Goal: Task Accomplishment & Management: Manage account settings

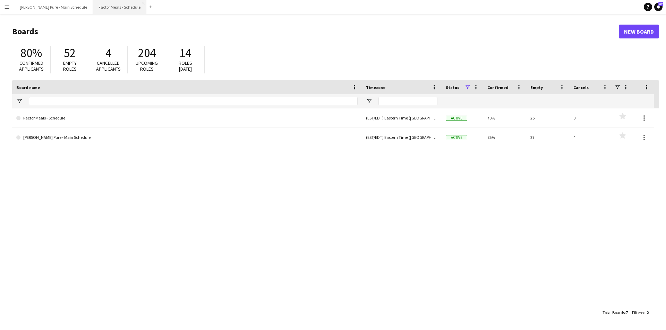
click at [93, 5] on button "Factor Meals - Schedule Close" at bounding box center [119, 7] width 53 height 14
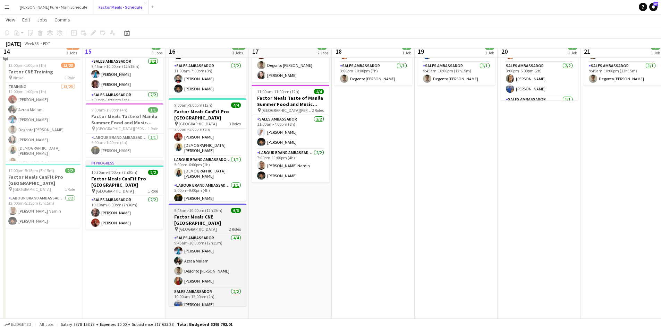
scroll to position [85, 0]
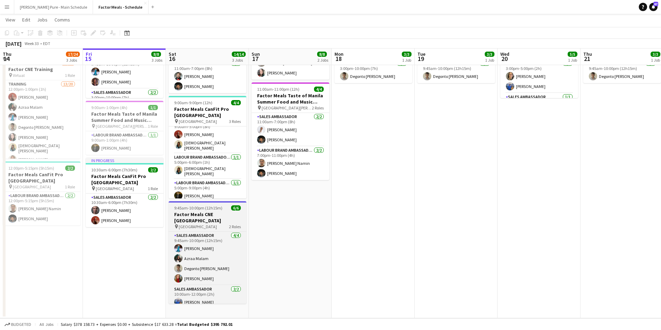
click at [187, 212] on h3 "Factor Meals CNE [GEOGRAPHIC_DATA]" at bounding box center [208, 218] width 78 height 12
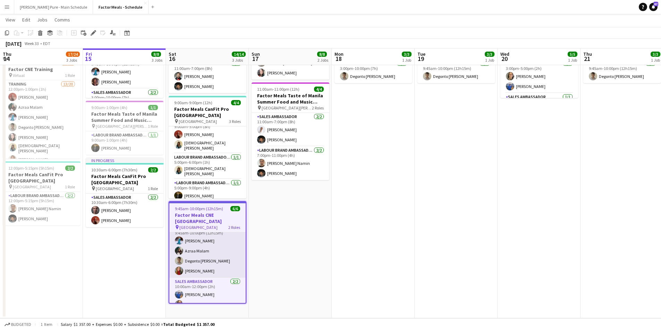
scroll to position [10, 0]
click at [91, 29] on div "Edit" at bounding box center [93, 33] width 8 height 8
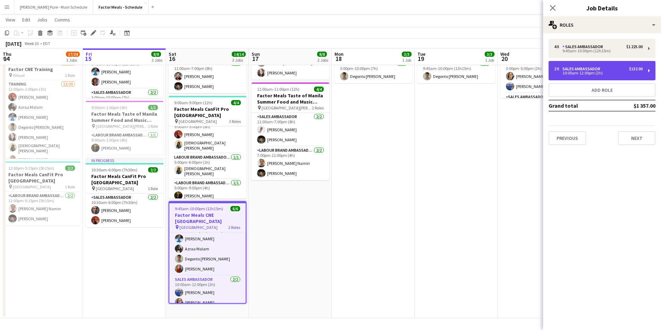
click at [601, 75] on div "2 x Sales Ambassador $132.00 10:00am-12:00pm (2h)" at bounding box center [601, 70] width 107 height 19
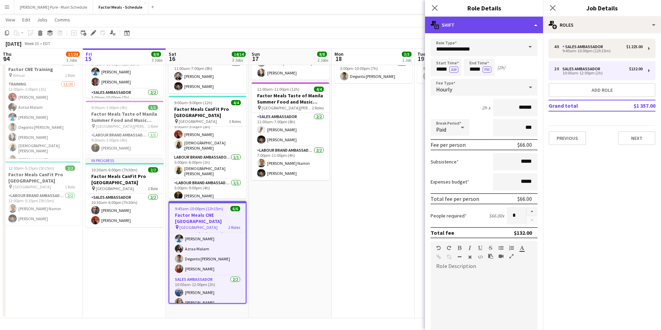
click at [508, 25] on div "multiple-actions-text Shift" at bounding box center [484, 25] width 118 height 17
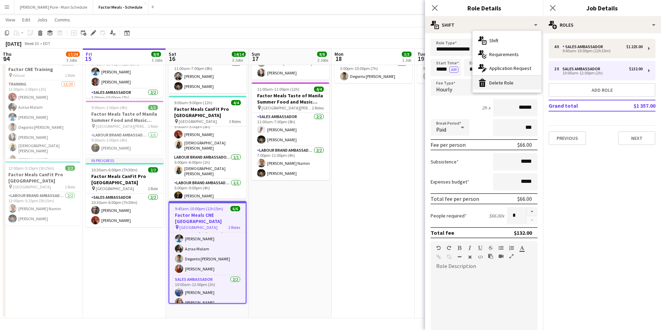
click at [505, 83] on div "bin-2 Delete Role" at bounding box center [506, 83] width 69 height 14
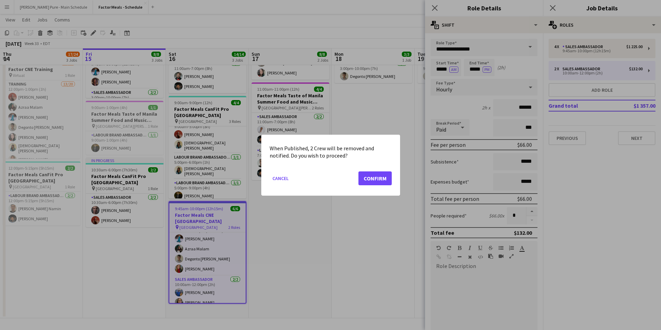
scroll to position [0, 0]
click at [376, 176] on button "Confirm" at bounding box center [374, 178] width 33 height 14
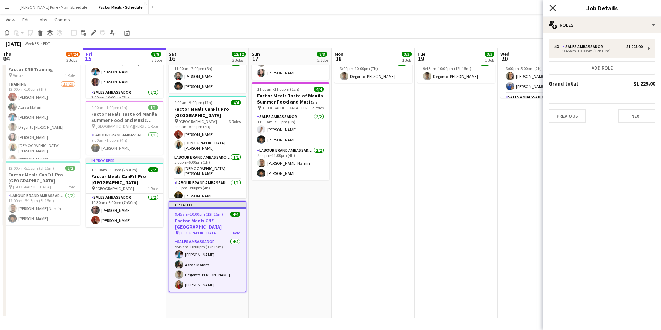
drag, startPoint x: 553, startPoint y: 9, endPoint x: 508, endPoint y: 18, distance: 46.7
click at [553, 9] on icon at bounding box center [552, 8] width 7 height 7
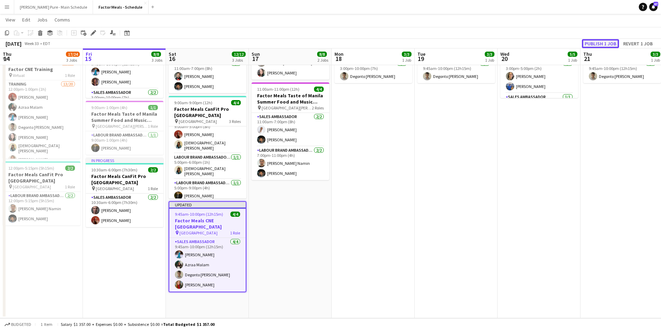
click at [602, 44] on button "Publish 1 job" at bounding box center [599, 43] width 37 height 9
